Goal: Task Accomplishment & Management: Manage account settings

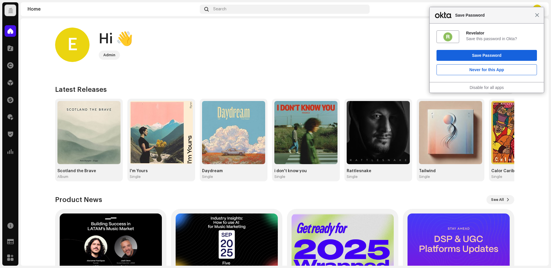
click at [537, 15] on span "Close" at bounding box center [537, 15] width 4 height 4
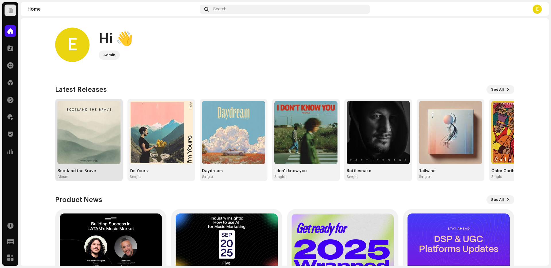
click at [91, 122] on img at bounding box center [88, 132] width 63 height 63
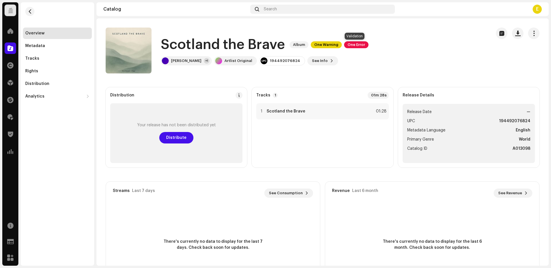
click at [356, 45] on span "One Error" at bounding box center [356, 44] width 24 height 7
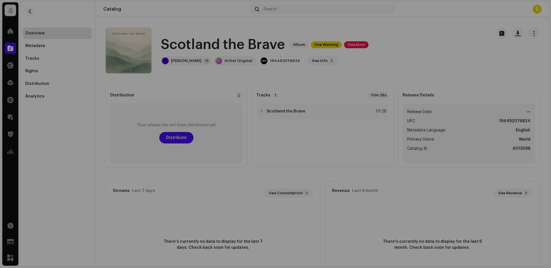
click at [418, 44] on div "Validation Errors Address the following issues before you can distribute. Track…" at bounding box center [275, 134] width 551 height 268
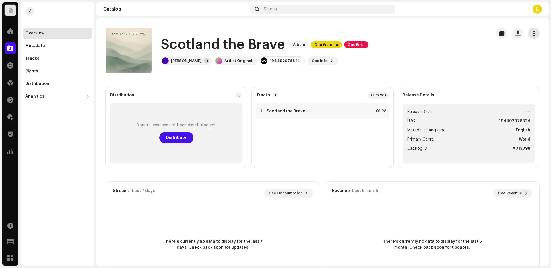
click at [535, 36] on button "button" at bounding box center [533, 33] width 11 height 11
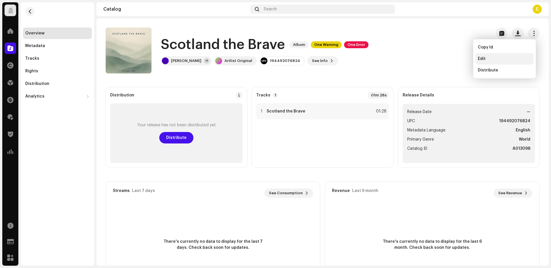
click at [512, 59] on div "Edit" at bounding box center [504, 59] width 53 height 5
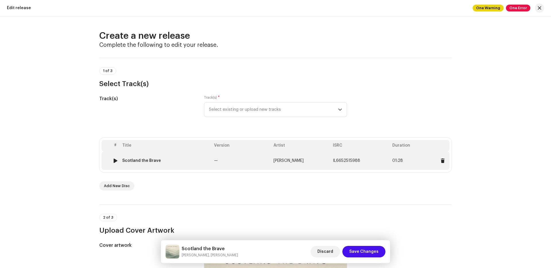
click at [243, 163] on td "—" at bounding box center [241, 160] width 59 height 18
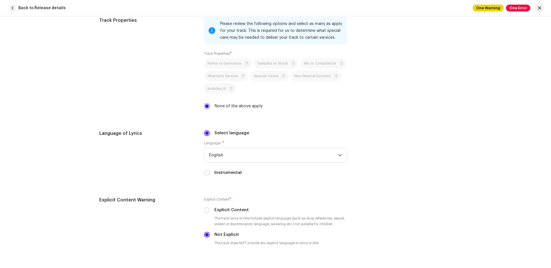
scroll to position [1175, 0]
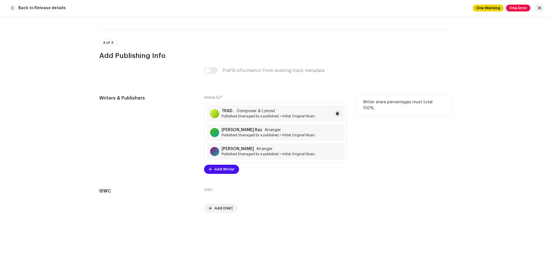
click at [273, 116] on span "Published (managed by a publisher) • Artlist Original Music" at bounding box center [268, 116] width 94 height 5
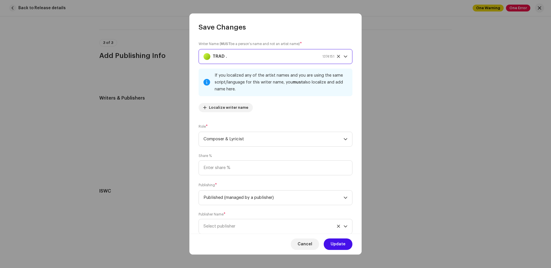
click at [240, 60] on div "TRAD . 1374151" at bounding box center [268, 56] width 131 height 14
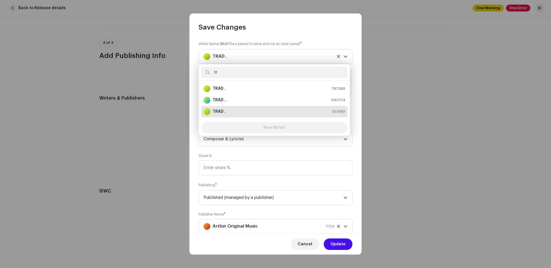
type input "t"
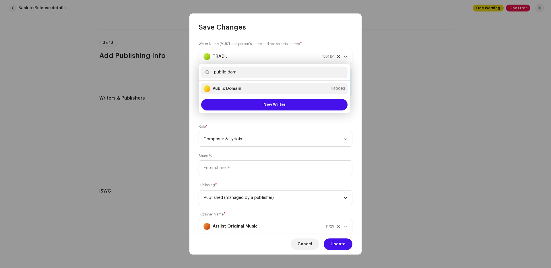
type input "public dom"
click at [239, 89] on strong "Public Domain" at bounding box center [227, 89] width 29 height 6
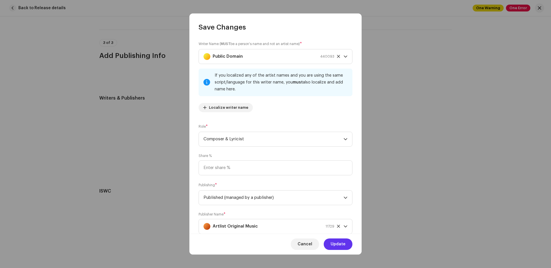
click at [338, 245] on span "Update" at bounding box center [338, 243] width 15 height 11
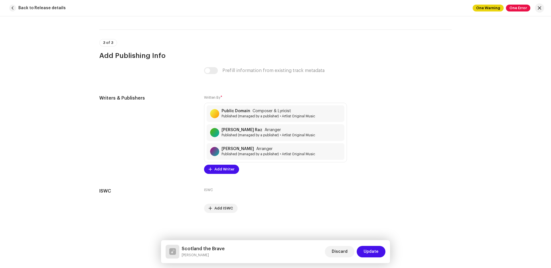
click at [366, 252] on span "Update" at bounding box center [371, 251] width 15 height 11
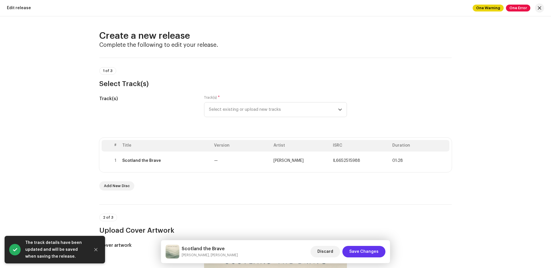
click at [372, 251] on span "Save Changes" at bounding box center [363, 251] width 29 height 11
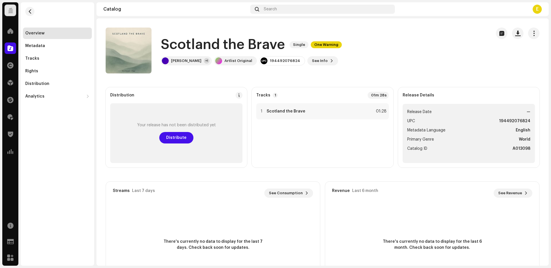
click at [7, 71] on div "Rights" at bounding box center [10, 65] width 16 height 16
click at [11, 66] on span at bounding box center [10, 65] width 6 height 5
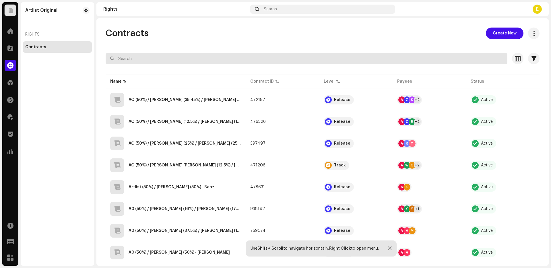
click at [163, 58] on input "text" at bounding box center [307, 58] width 402 height 11
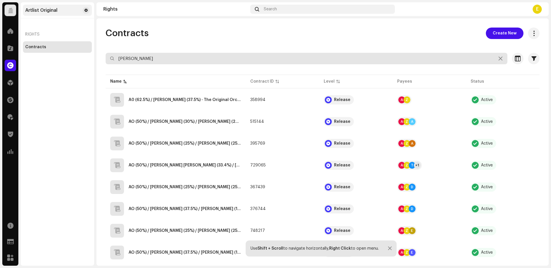
paste input "[PERSON_NAME]"
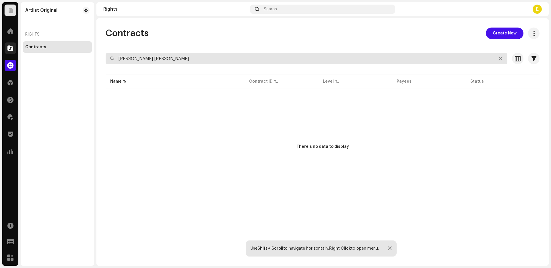
drag, startPoint x: 139, startPoint y: 59, endPoint x: 10, endPoint y: 54, distance: 129.2
click at [10, 54] on div "Artlist Original Home Catalog Rights Distribution Finance Royalties Trust & Saf…" at bounding box center [275, 134] width 551 height 268
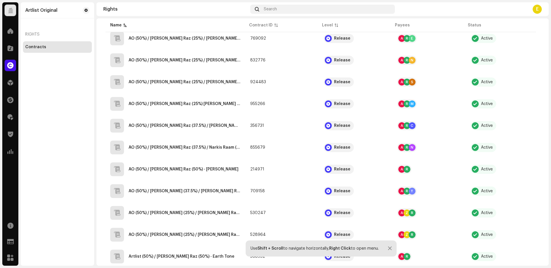
scroll to position [198, 0]
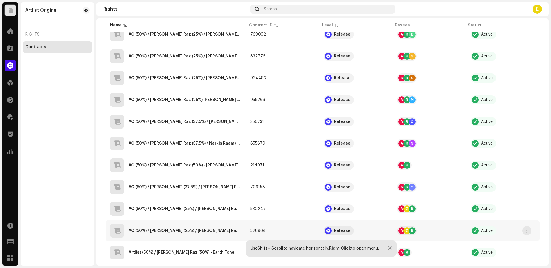
type input "[PERSON_NAME]"
click at [213, 233] on div "AO (50%) / [PERSON_NAME] (25%) / [PERSON_NAME] Raz (25%) - Ziggy" at bounding box center [175, 231] width 131 height 14
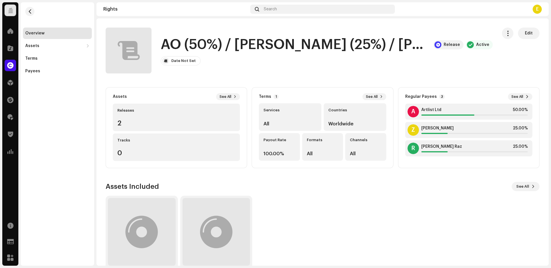
click at [403, 46] on h1 "AO (50%) / [PERSON_NAME] (25%) / [PERSON_NAME] Raz (25%) - Ziggy" at bounding box center [295, 45] width 268 height 18
click at [236, 97] on button "See All" at bounding box center [228, 96] width 24 height 7
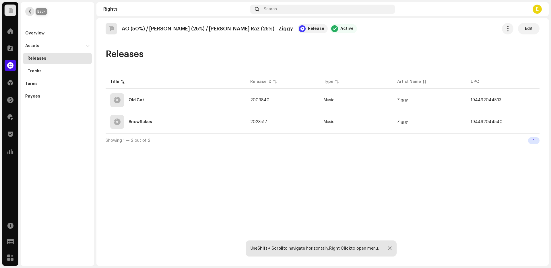
click at [34, 12] on button "button" at bounding box center [29, 11] width 9 height 9
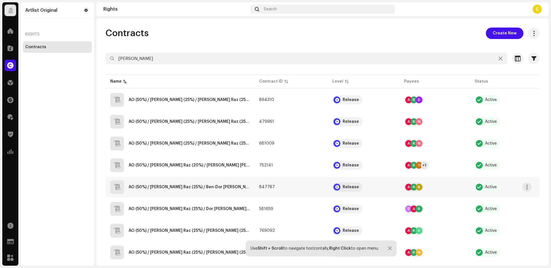
scroll to position [210, 0]
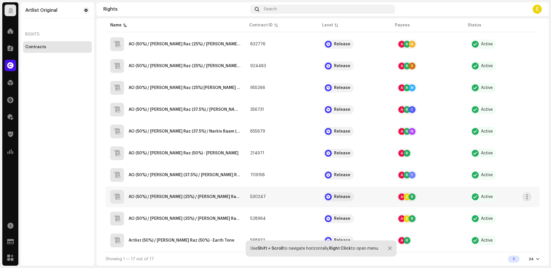
click at [217, 197] on div "AO (50%) / [PERSON_NAME] (25%) / [PERSON_NAME] Raz (25%) - [PERSON_NAME]" at bounding box center [185, 197] width 112 height 4
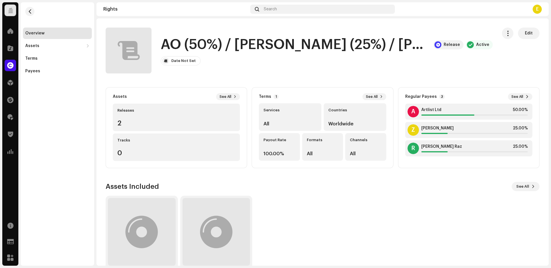
click at [525, 31] on span "Edit" at bounding box center [529, 33] width 8 height 11
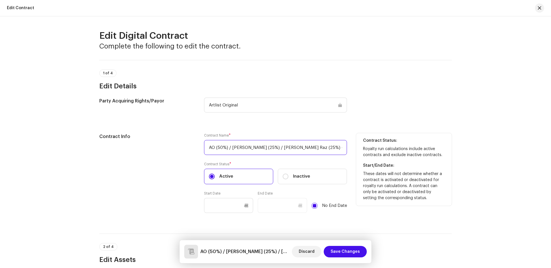
click at [322, 149] on input "AO (50%) / [PERSON_NAME] (25%) / [PERSON_NAME] Raz (25%) - [PERSON_NAME]" at bounding box center [275, 147] width 143 height 15
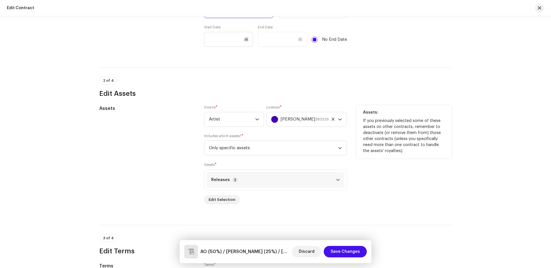
scroll to position [191, 0]
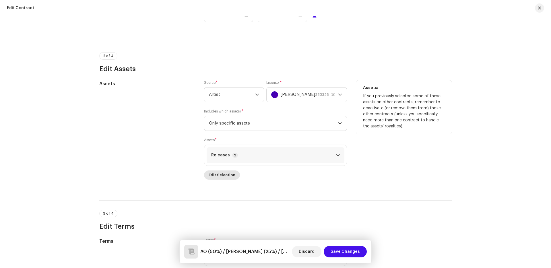
click at [227, 177] on span "Edit Selection" at bounding box center [222, 174] width 27 height 11
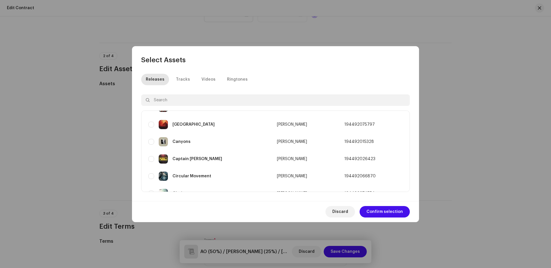
scroll to position [0, 0]
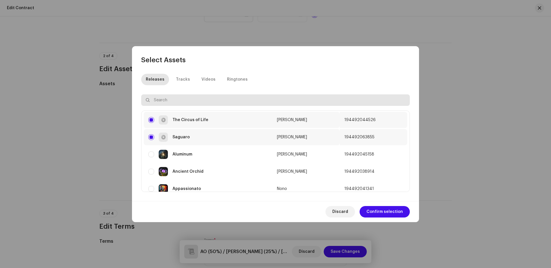
click at [188, 102] on input "text" at bounding box center [275, 99] width 269 height 11
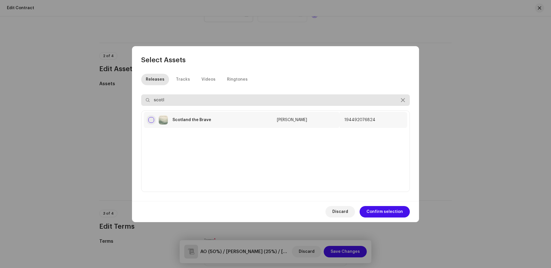
type input "scotl"
click at [150, 119] on input "checkbox" at bounding box center [151, 120] width 6 height 6
checkbox input "true"
click at [392, 215] on span "Confirm selection" at bounding box center [384, 211] width 36 height 11
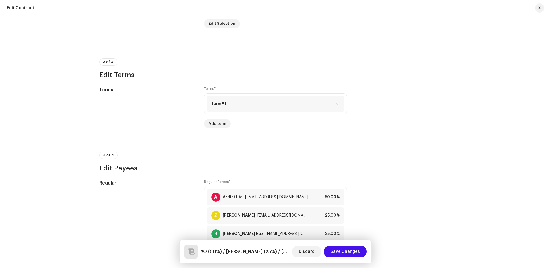
scroll to position [450, 0]
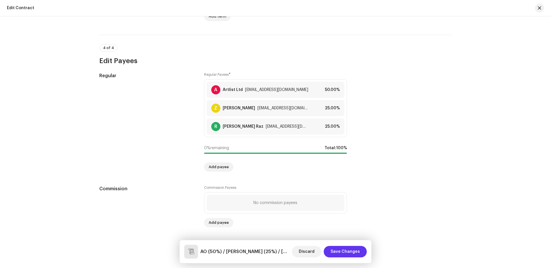
click at [351, 248] on span "Save Changes" at bounding box center [345, 251] width 29 height 11
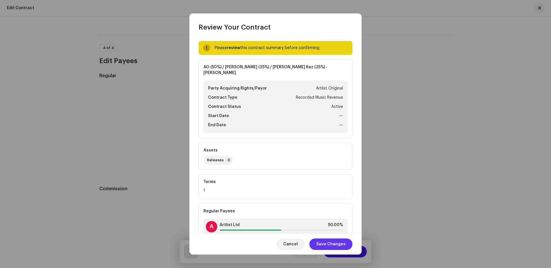
click at [339, 241] on span "Save Changes" at bounding box center [330, 243] width 29 height 11
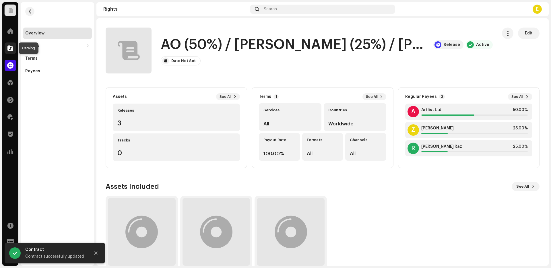
click at [9, 47] on span at bounding box center [10, 48] width 6 height 5
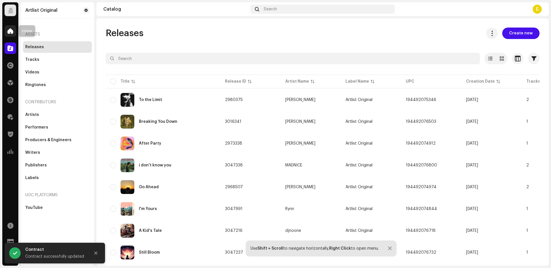
click at [11, 36] on div at bounding box center [10, 30] width 11 height 11
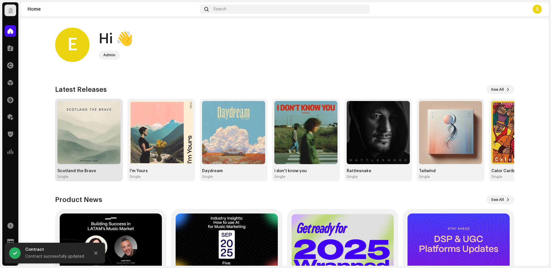
click at [90, 149] on img at bounding box center [88, 132] width 63 height 63
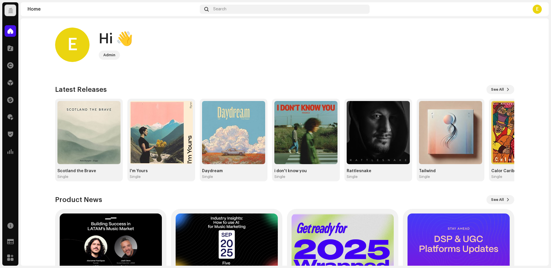
click at [79, 111] on img at bounding box center [88, 132] width 63 height 63
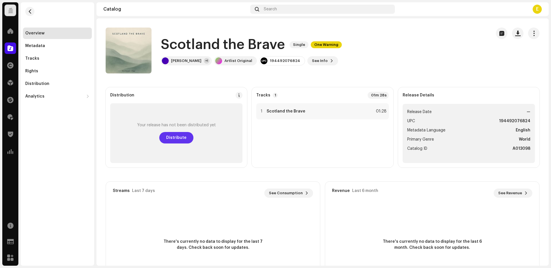
click at [175, 134] on span "Distribute" at bounding box center [176, 137] width 20 height 11
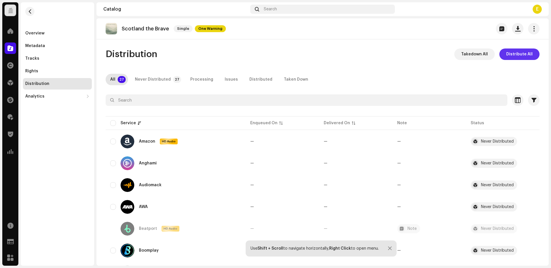
click at [527, 51] on span "Distribute All" at bounding box center [519, 53] width 26 height 11
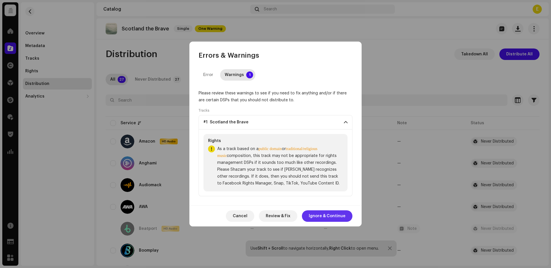
click at [328, 213] on span "Ignore & Continue" at bounding box center [327, 215] width 37 height 11
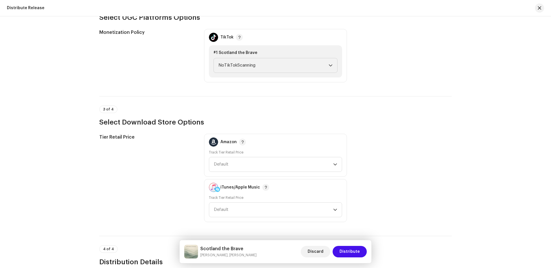
scroll to position [547, 0]
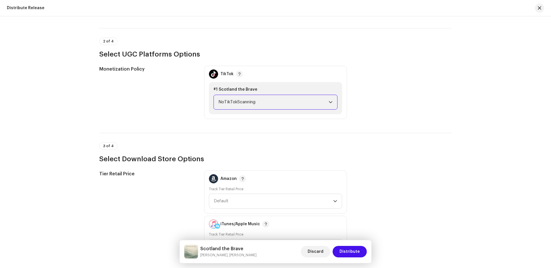
click at [250, 99] on span "NoTikTokScanning" at bounding box center [273, 102] width 110 height 14
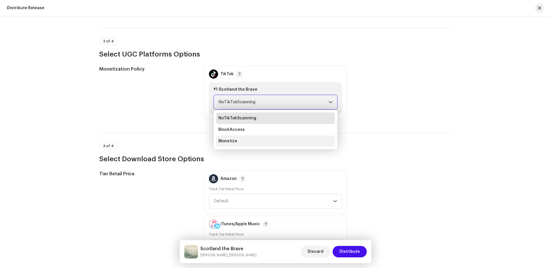
click at [248, 139] on li "Monetize" at bounding box center [275, 140] width 119 height 11
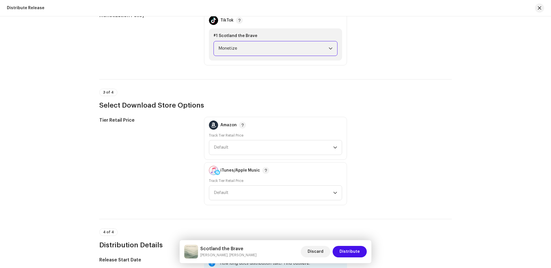
scroll to position [739, 0]
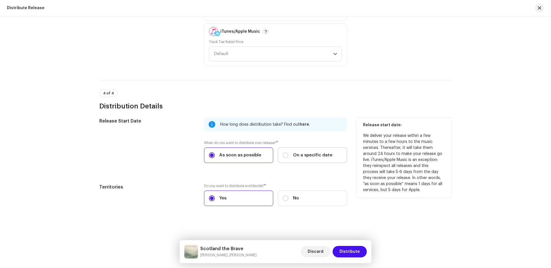
click at [305, 158] on span "On a specific date" at bounding box center [312, 155] width 39 height 6
click at [288, 158] on input "On a specific date" at bounding box center [286, 155] width 6 height 6
radio input "true"
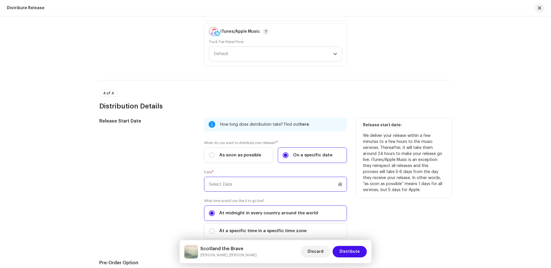
scroll to position [740, 0]
click at [232, 182] on input "text" at bounding box center [275, 183] width 143 height 15
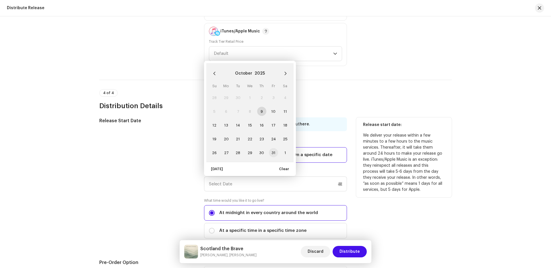
click at [272, 149] on span "31" at bounding box center [273, 152] width 9 height 9
type input "[DATE]"
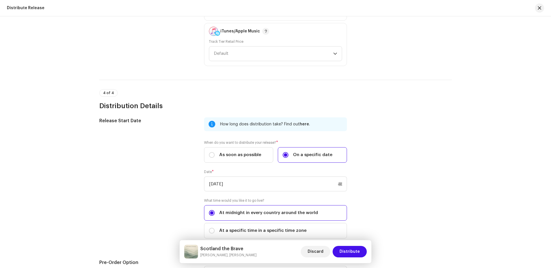
click at [340, 245] on div "Scotland the Brave [PERSON_NAME], Ziggy Discard Distribute" at bounding box center [276, 251] width 192 height 23
click at [341, 246] on button "Distribute" at bounding box center [350, 251] width 34 height 11
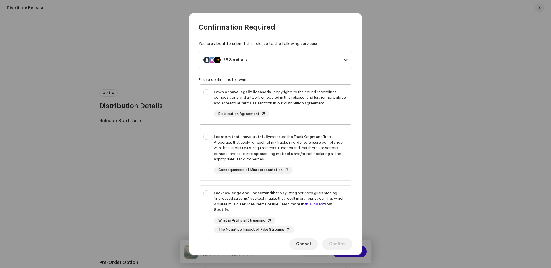
click at [312, 101] on div "I own or have legally licensed all copyrights to the sound recordings, composit…" at bounding box center [281, 97] width 134 height 17
checkbox input "true"
drag, startPoint x: 323, startPoint y: 165, endPoint x: 324, endPoint y: 217, distance: 52.5
click at [324, 166] on div "I confirm that I have truthfully indicated the Track Origin and Track Propertie…" at bounding box center [281, 154] width 134 height 40
checkbox input "true"
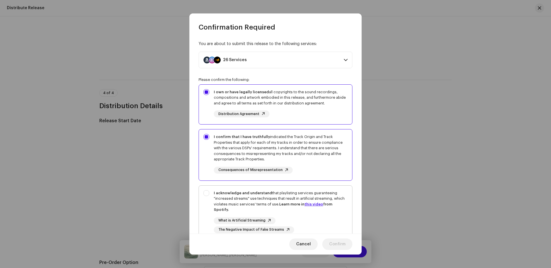
click at [317, 220] on div "What is Artificial Streaming The Negative Impact of Fake Streams" at bounding box center [281, 225] width 134 height 16
checkbox input "true"
click at [334, 241] on span "Confirm" at bounding box center [337, 243] width 16 height 11
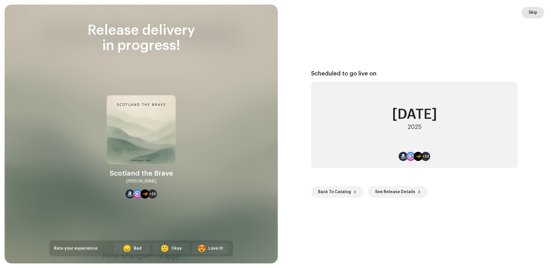
click at [525, 14] on button "Skip" at bounding box center [533, 12] width 22 height 11
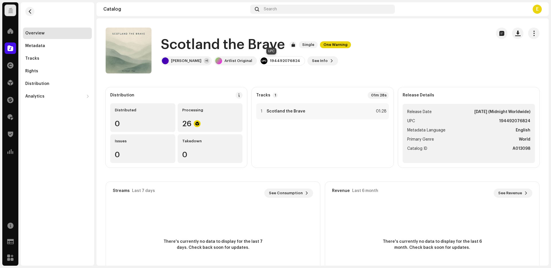
drag, startPoint x: 290, startPoint y: 61, endPoint x: 257, endPoint y: 60, distance: 32.7
click at [259, 60] on div "194492076824" at bounding box center [282, 60] width 46 height 9
copy div "194492076824"
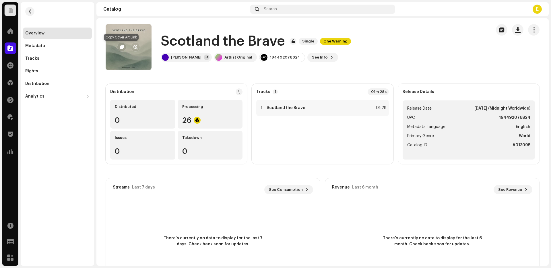
click at [121, 48] on span "button" at bounding box center [122, 47] width 4 height 5
copy div "194492076824"
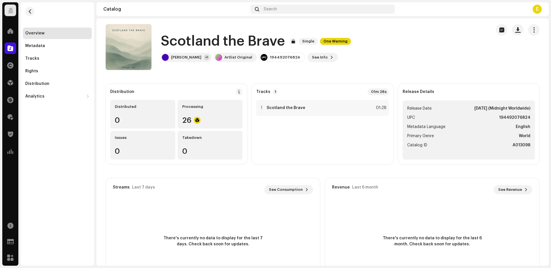
drag, startPoint x: 164, startPoint y: 41, endPoint x: 194, endPoint y: 65, distance: 38.9
click at [194, 65] on div "Scotland the Brave Single One Warning [PERSON_NAME] +1 Artlist Original 1944920…" at bounding box center [296, 47] width 381 height 46
copy div "Scotland the Brave Single One Warning [PERSON_NAME]"
click at [283, 17] on navigation-topbar "Catalog Search E" at bounding box center [322, 10] width 452 height 16
click at [283, 12] on div "Search" at bounding box center [322, 9] width 145 height 9
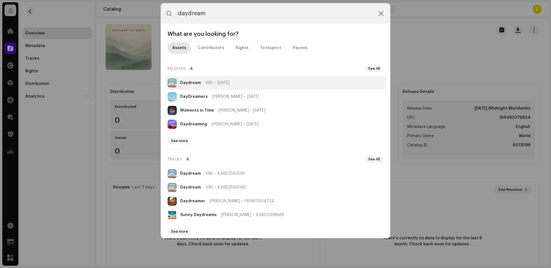
type input "daydream"
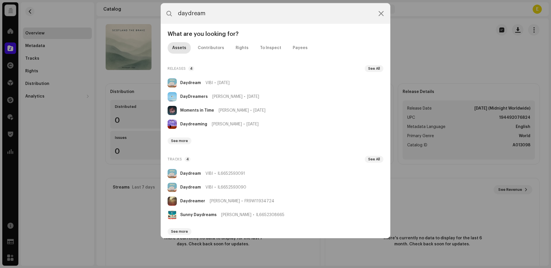
click at [277, 84] on li "Daydream VIBI [DATE]" at bounding box center [275, 83] width 220 height 14
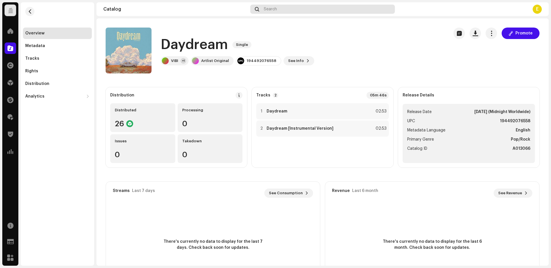
click at [272, 10] on span "Search" at bounding box center [270, 9] width 13 height 5
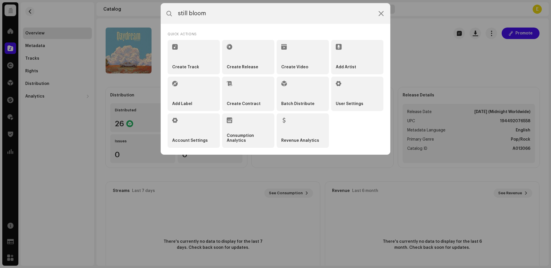
type input "still bloom"
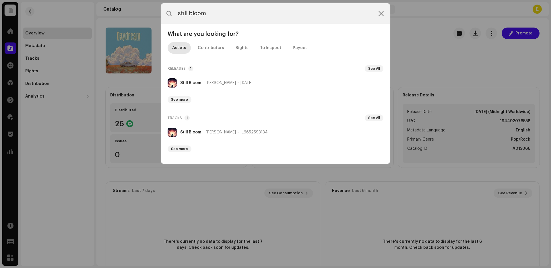
click at [250, 92] on div "Still [PERSON_NAME] [DATE] See more" at bounding box center [275, 90] width 220 height 29
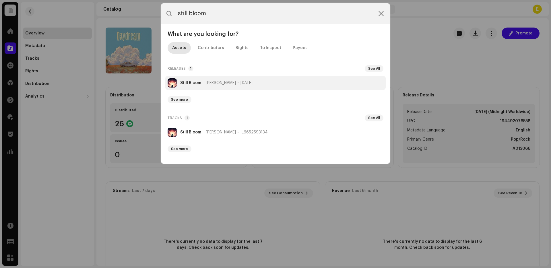
click at [249, 85] on span "[DATE]" at bounding box center [246, 83] width 12 height 5
